Goal: Task Accomplishment & Management: Use online tool/utility

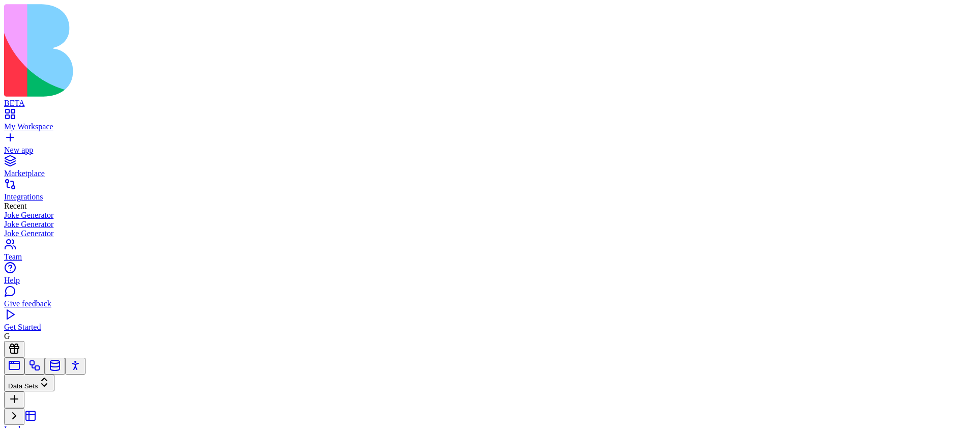
click at [110, 415] on link "Leads" at bounding box center [67, 432] width 127 height 35
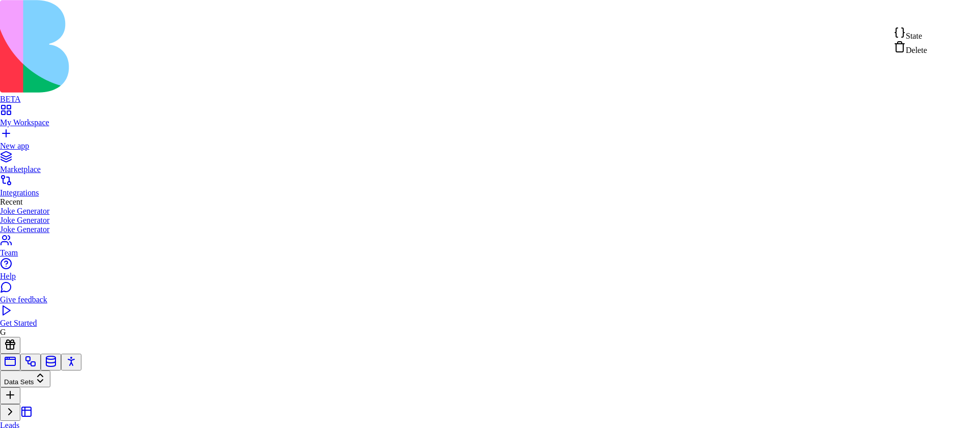
click at [913, 40] on span "State" at bounding box center [914, 36] width 16 height 9
